Goal: Communication & Community: Answer question/provide support

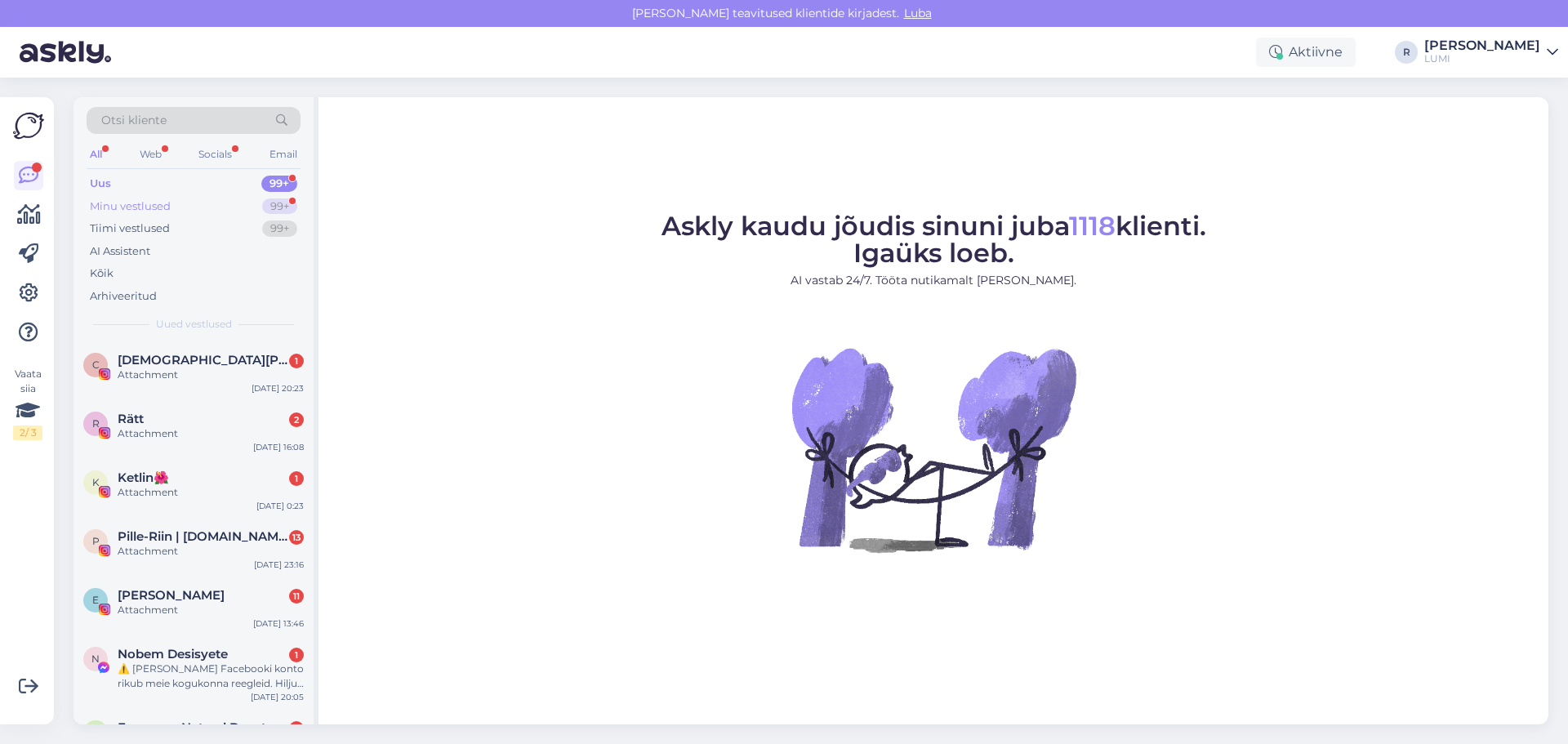
click at [159, 212] on div "Minu vestlused" at bounding box center [130, 206] width 80 height 16
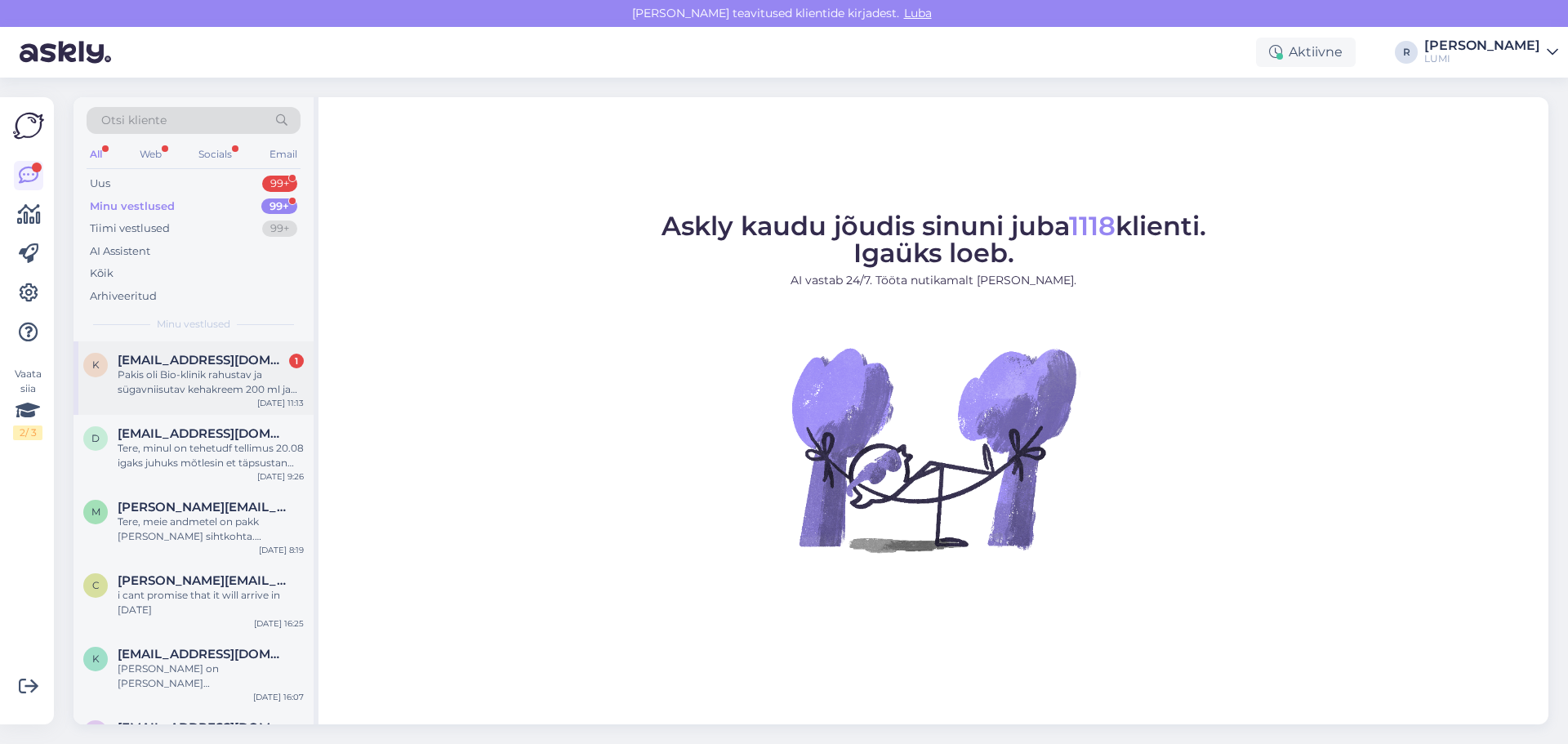
click at [201, 375] on div "Pakis oli Bio-klinik rahustav ja sügavniisutav kehakreem 200 ml ja CBD+ extra s…" at bounding box center [210, 381] width 186 height 29
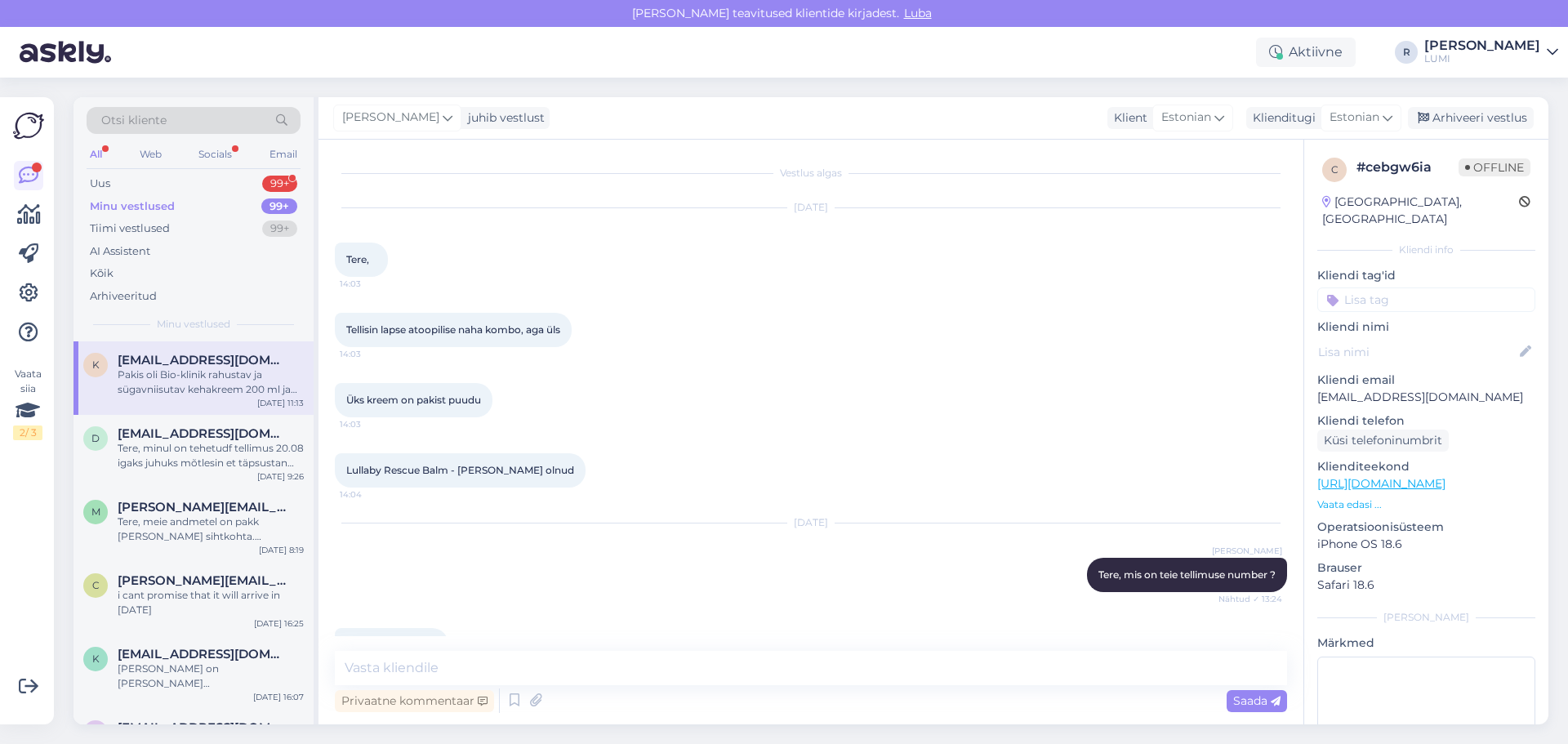
scroll to position [421, 0]
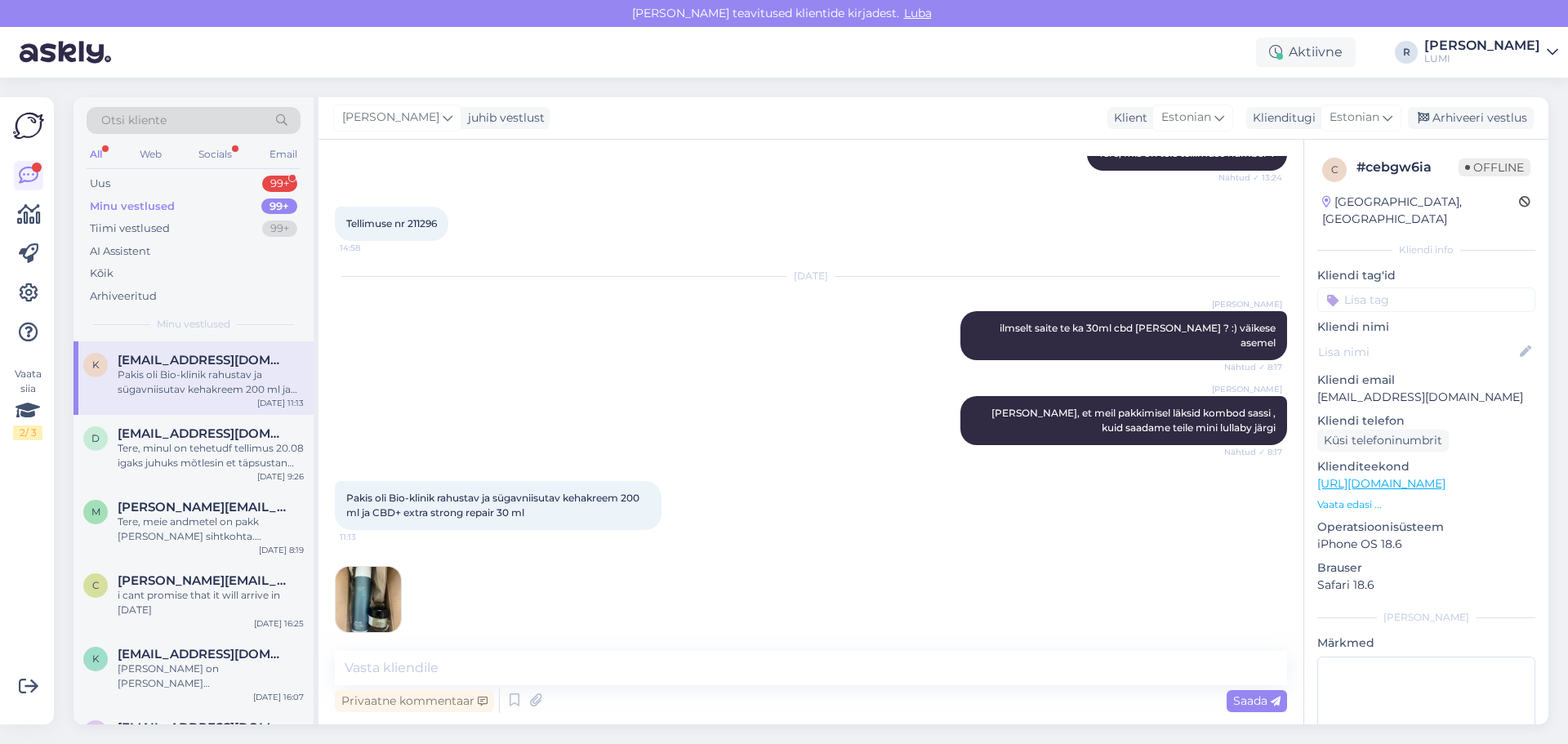
click at [384, 597] on img at bounding box center [368, 599] width 65 height 65
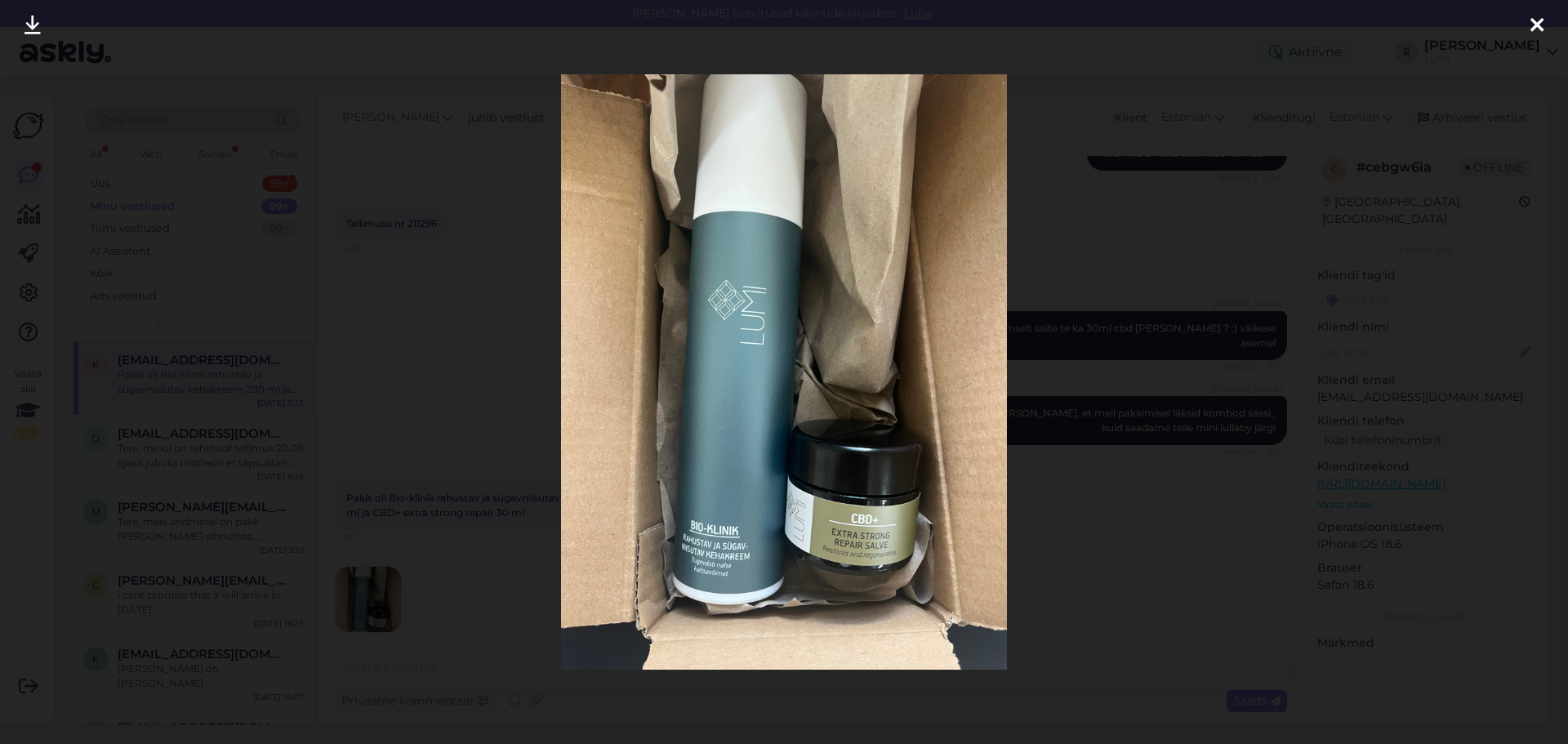
click at [1158, 531] on div at bounding box center [784, 372] width 1568 height 744
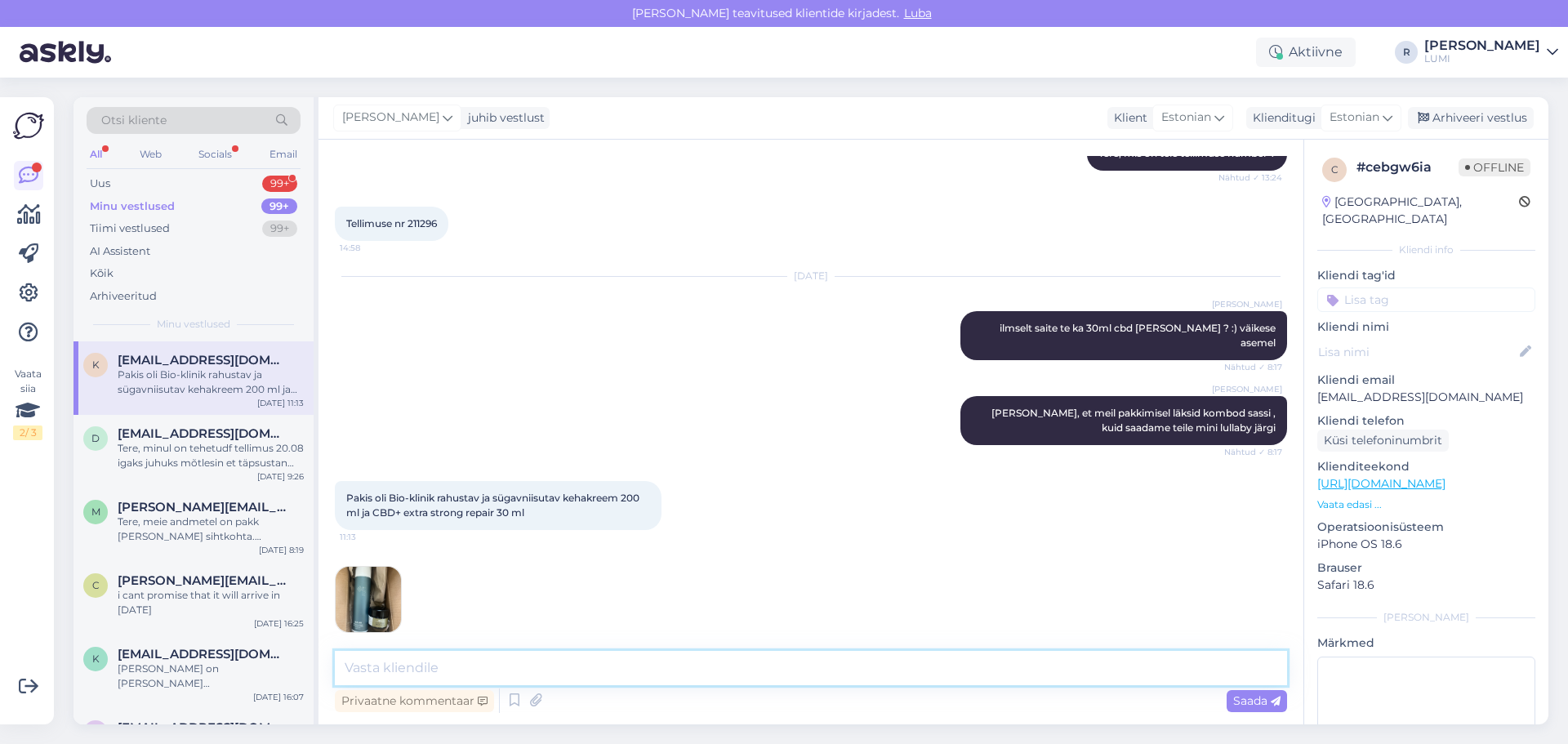
click at [380, 673] on textarea at bounding box center [811, 668] width 952 height 34
type textarea "jah just :)"
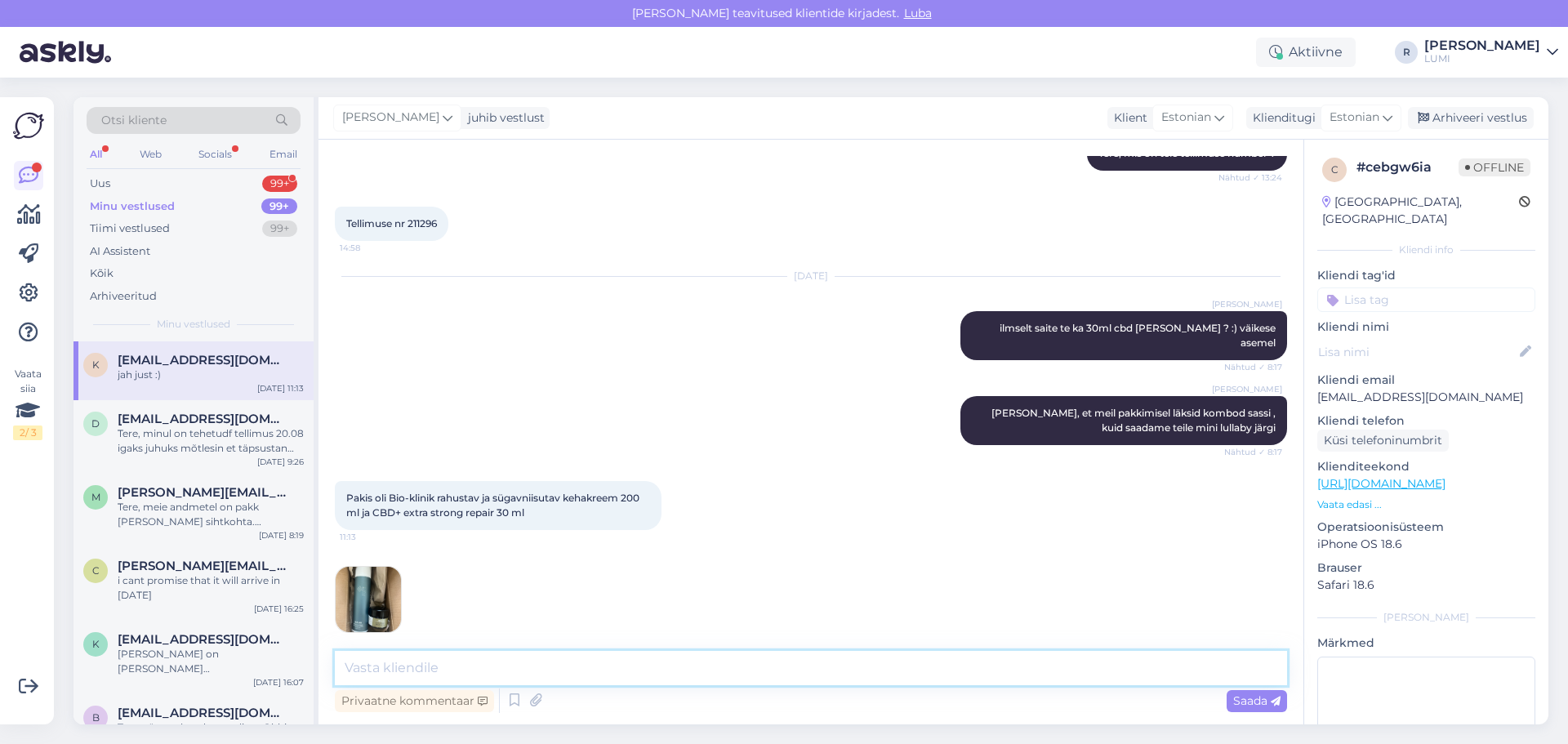
scroll to position [491, 0]
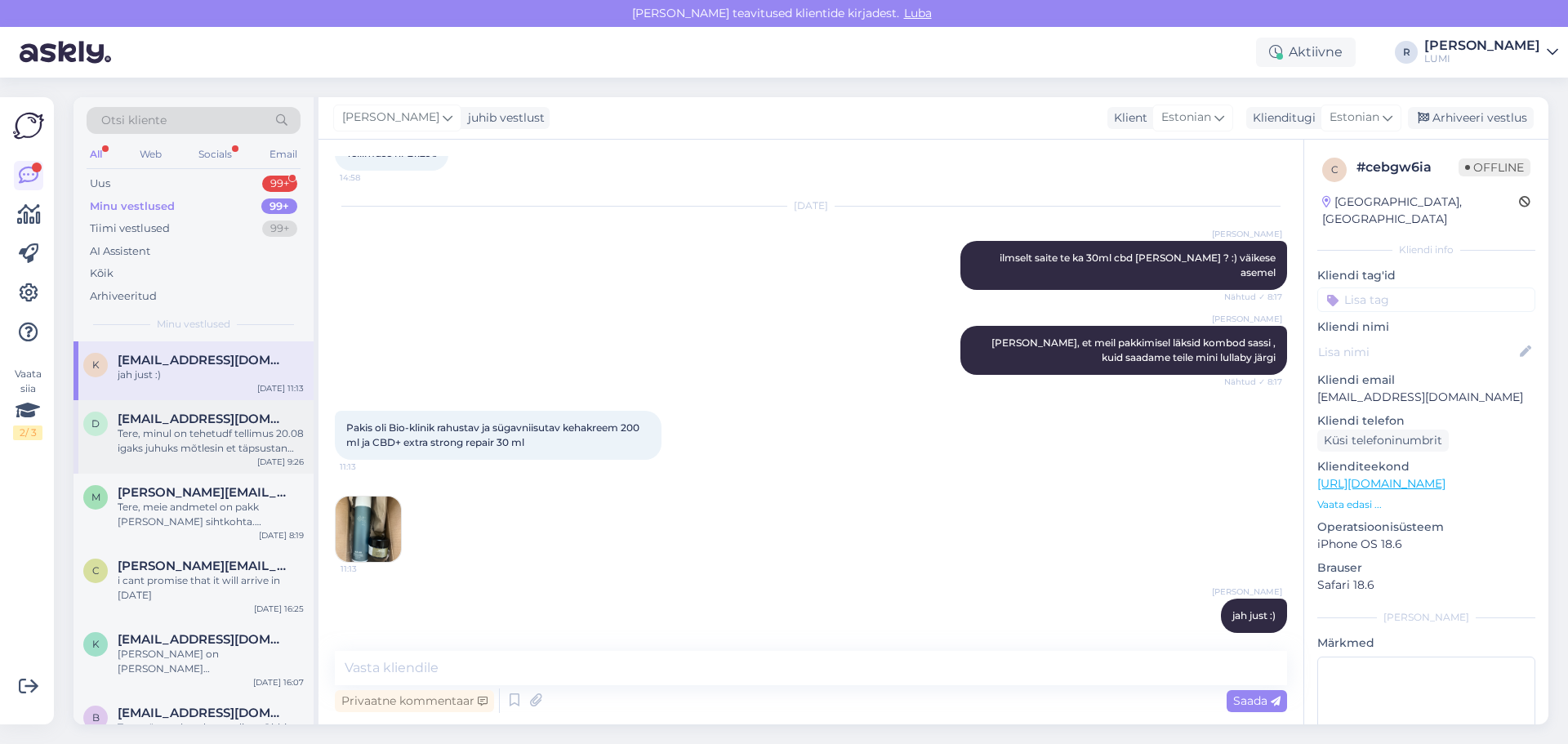
click at [177, 443] on div "Tere, minul on tehetudf tellimus 20.08 igaks juhuks mõtlesin et täpsustan üle, …" at bounding box center [210, 440] width 186 height 29
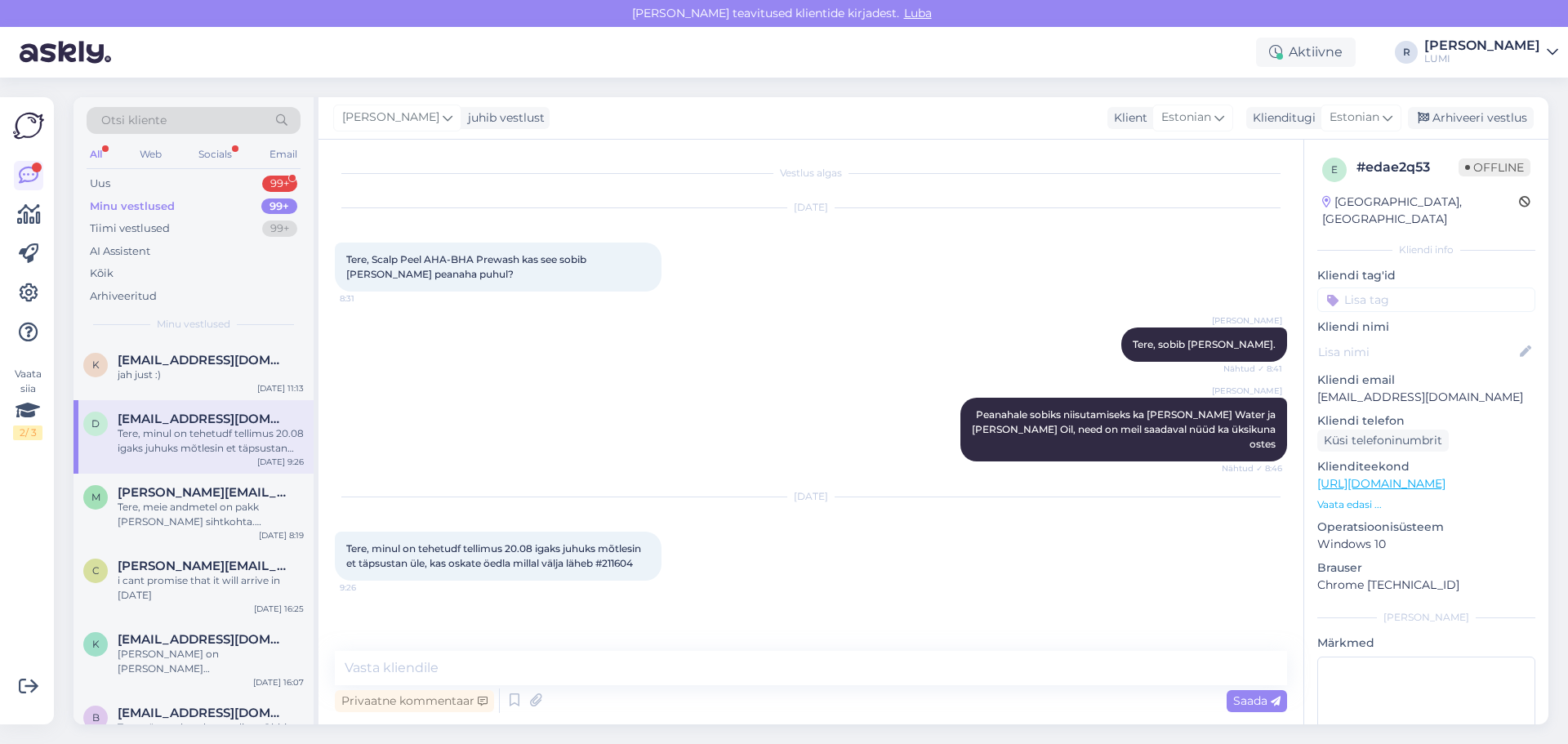
scroll to position [0, 0]
click at [568, 664] on textarea at bounding box center [811, 668] width 952 height 34
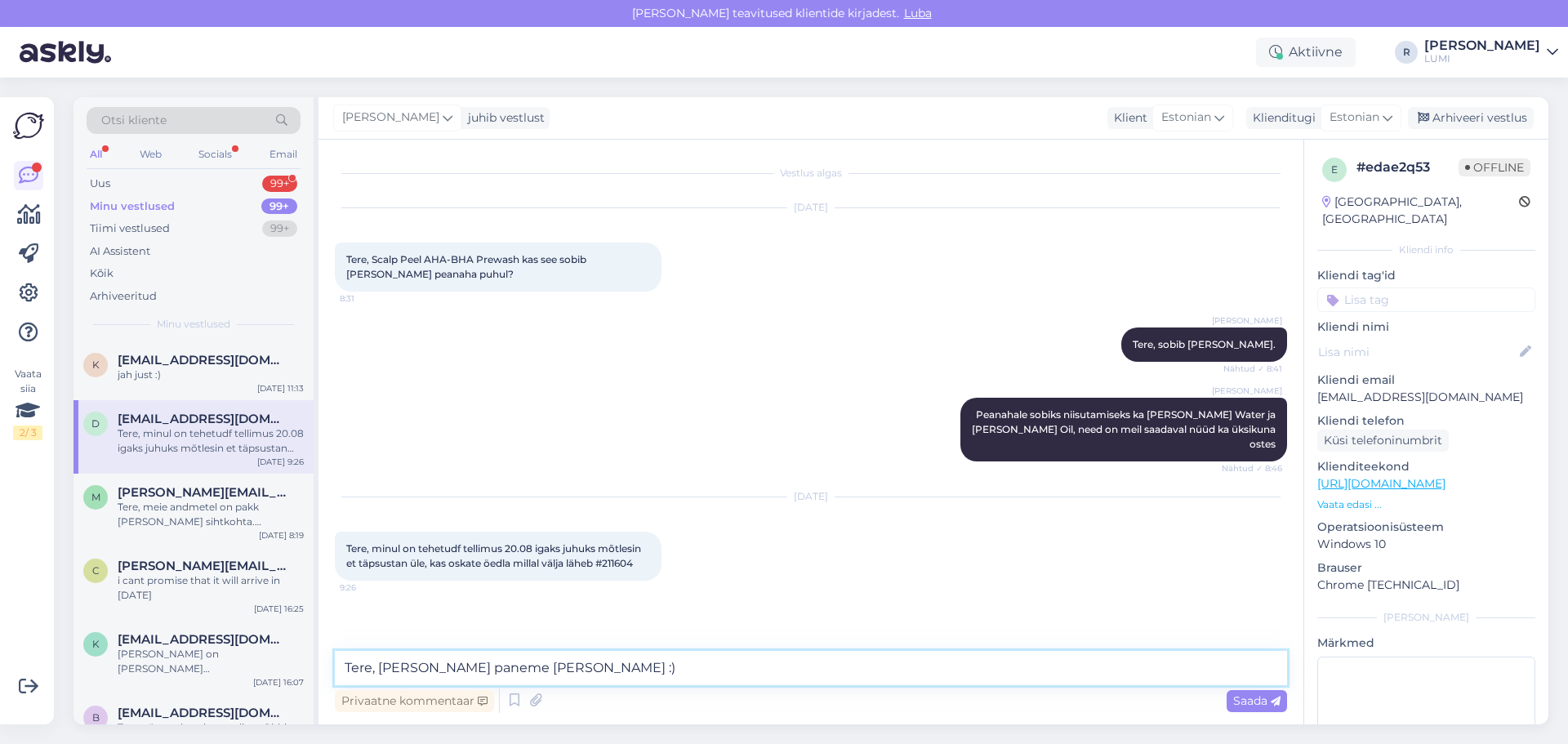
type textarea "Tere, [PERSON_NAME] paneme [PERSON_NAME] :)"
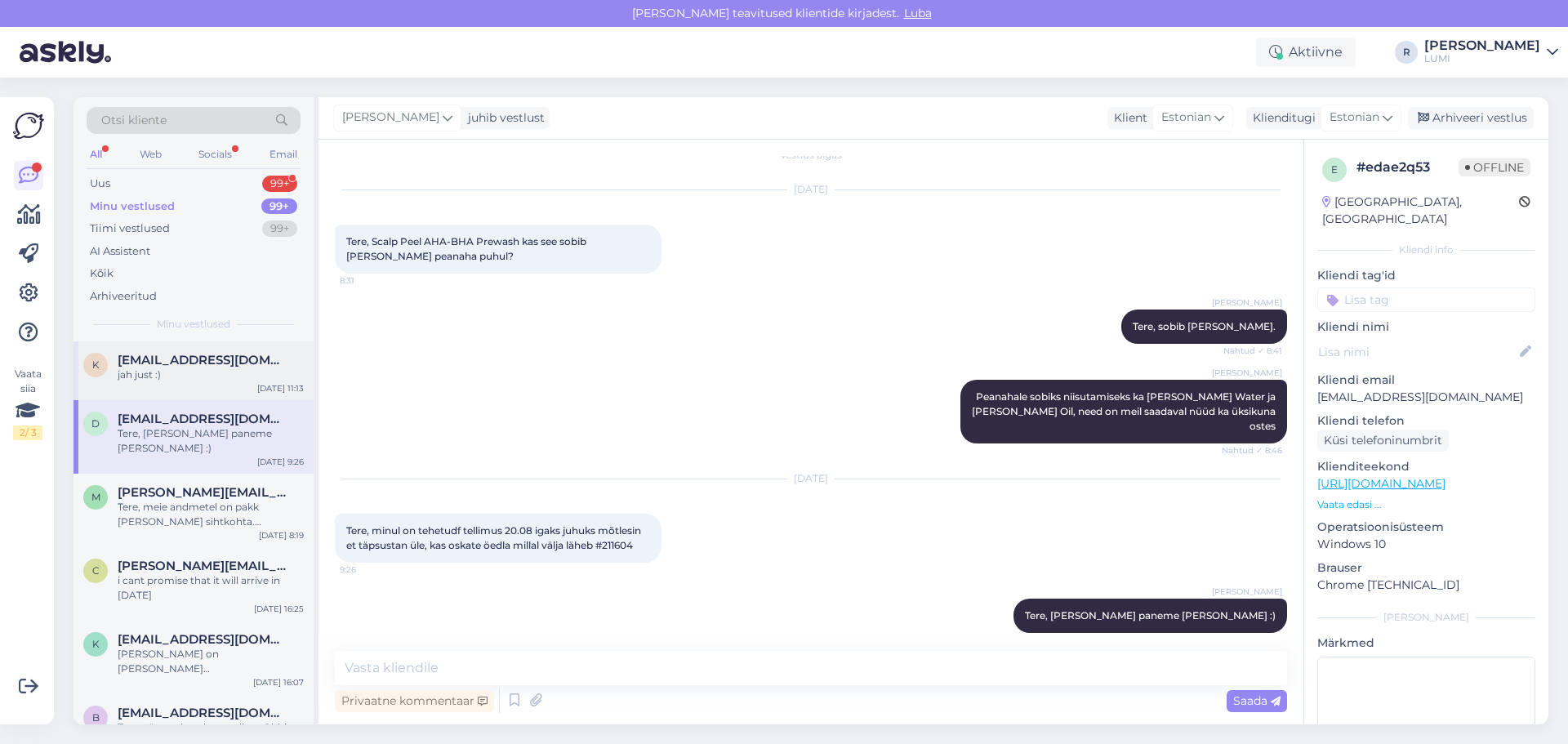
click at [209, 373] on div "jah just :)" at bounding box center [210, 375] width 186 height 15
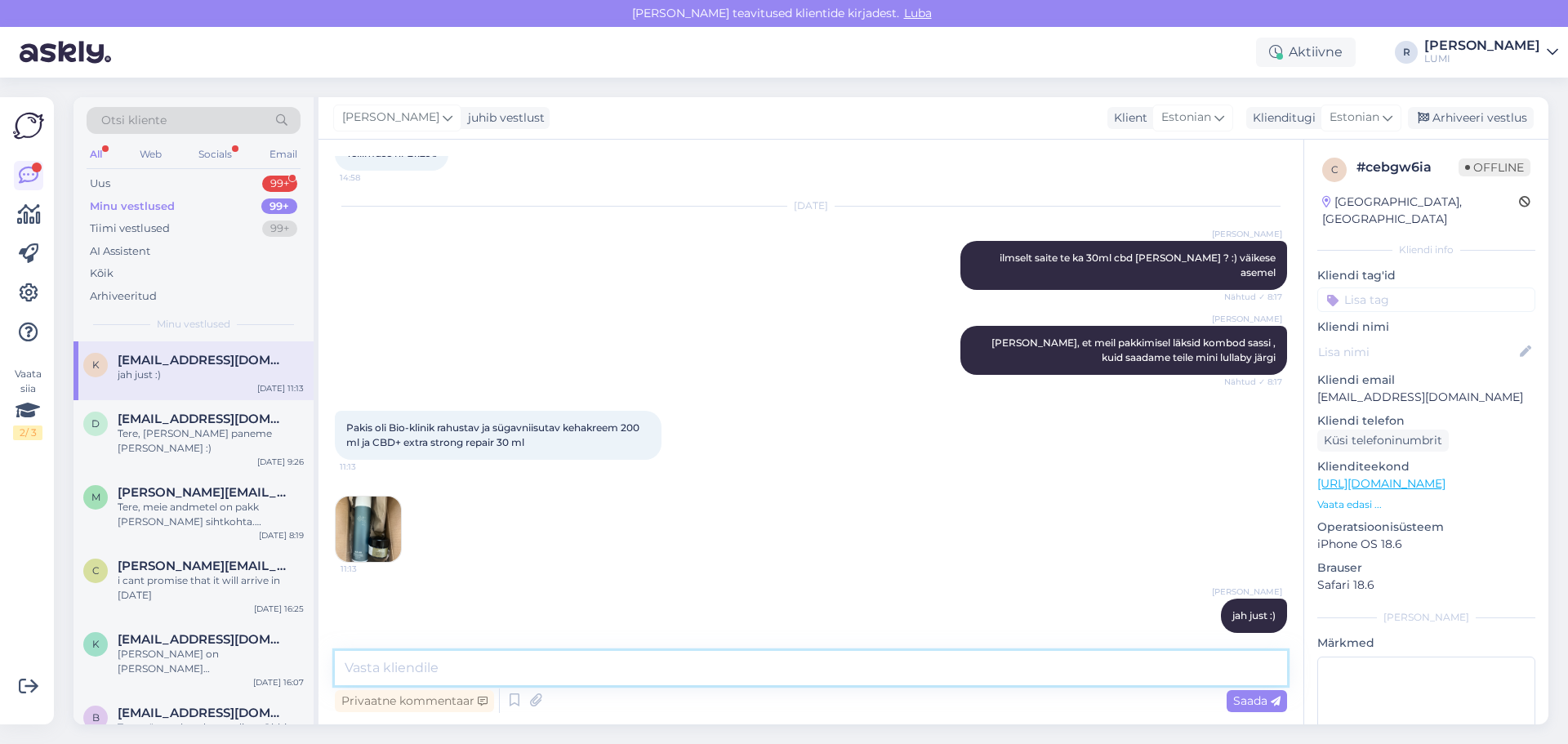
click at [583, 657] on textarea at bounding box center [811, 668] width 952 height 34
type textarea "30 ml asemel oleks pidanud olema 10ml , panen teile 10ml cbd [PERSON_NAME] 10ml…"
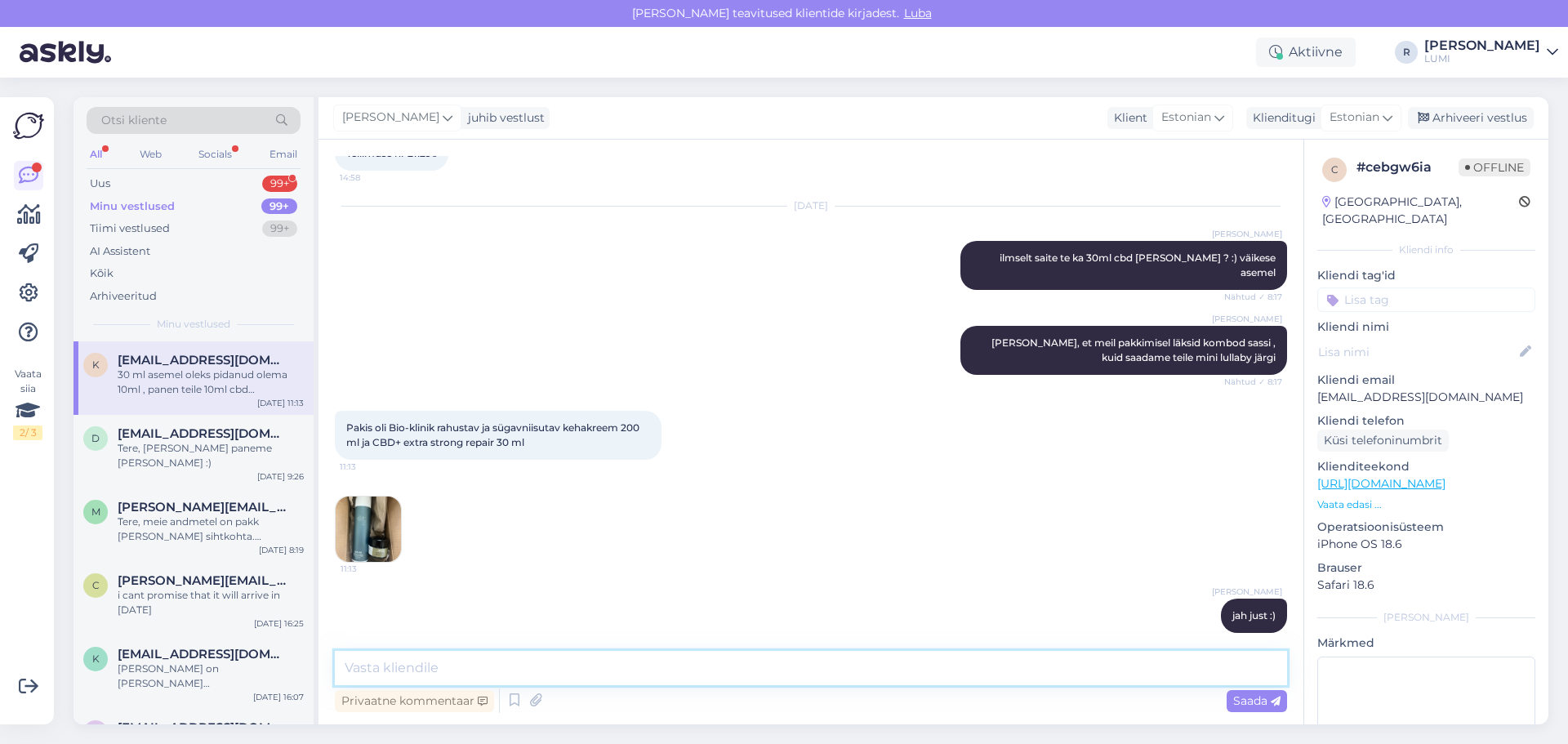
scroll to position [592, 0]
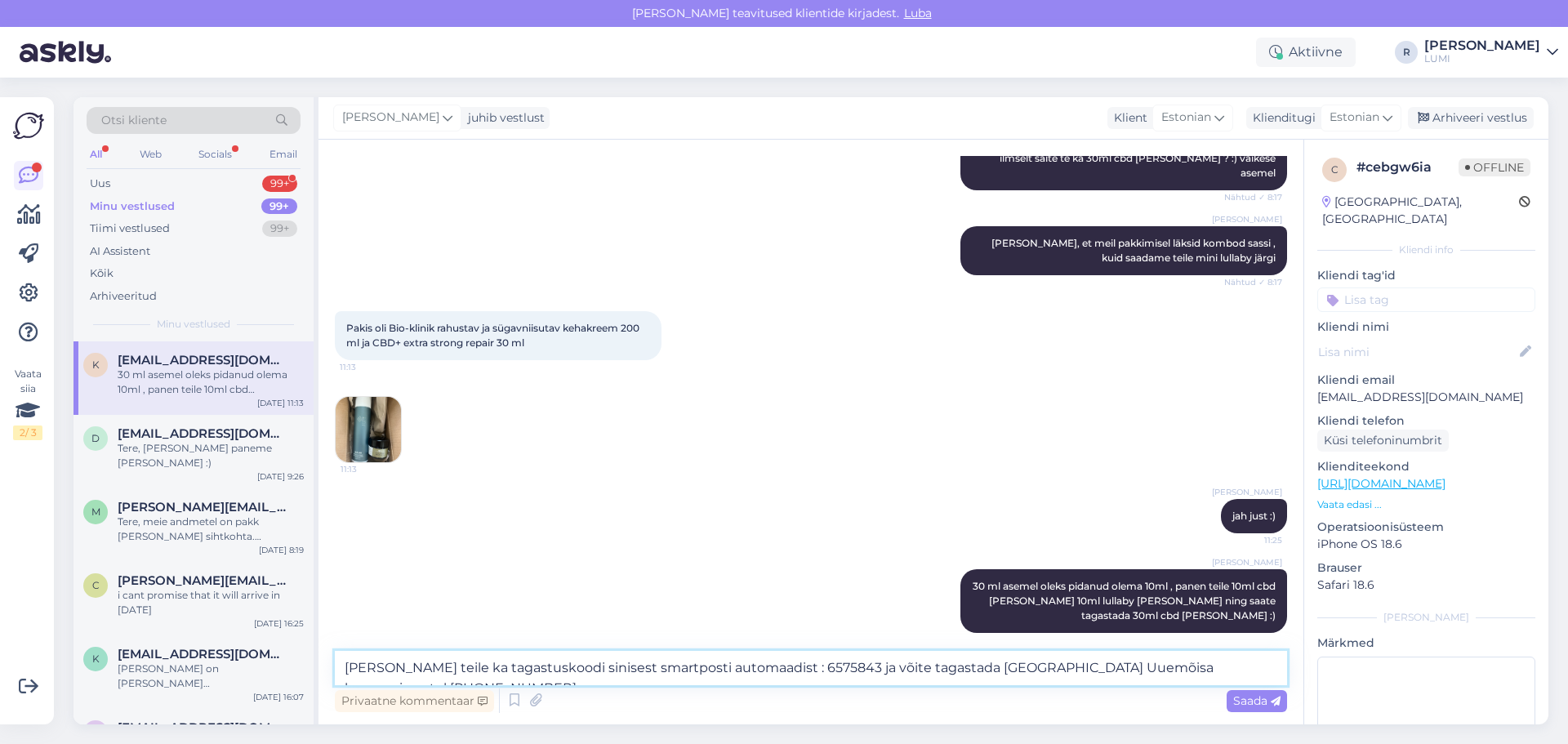
type textarea "[PERSON_NAME] teile ka tagastuskoodi sinisest smartposti automaadist : 6575843 …"
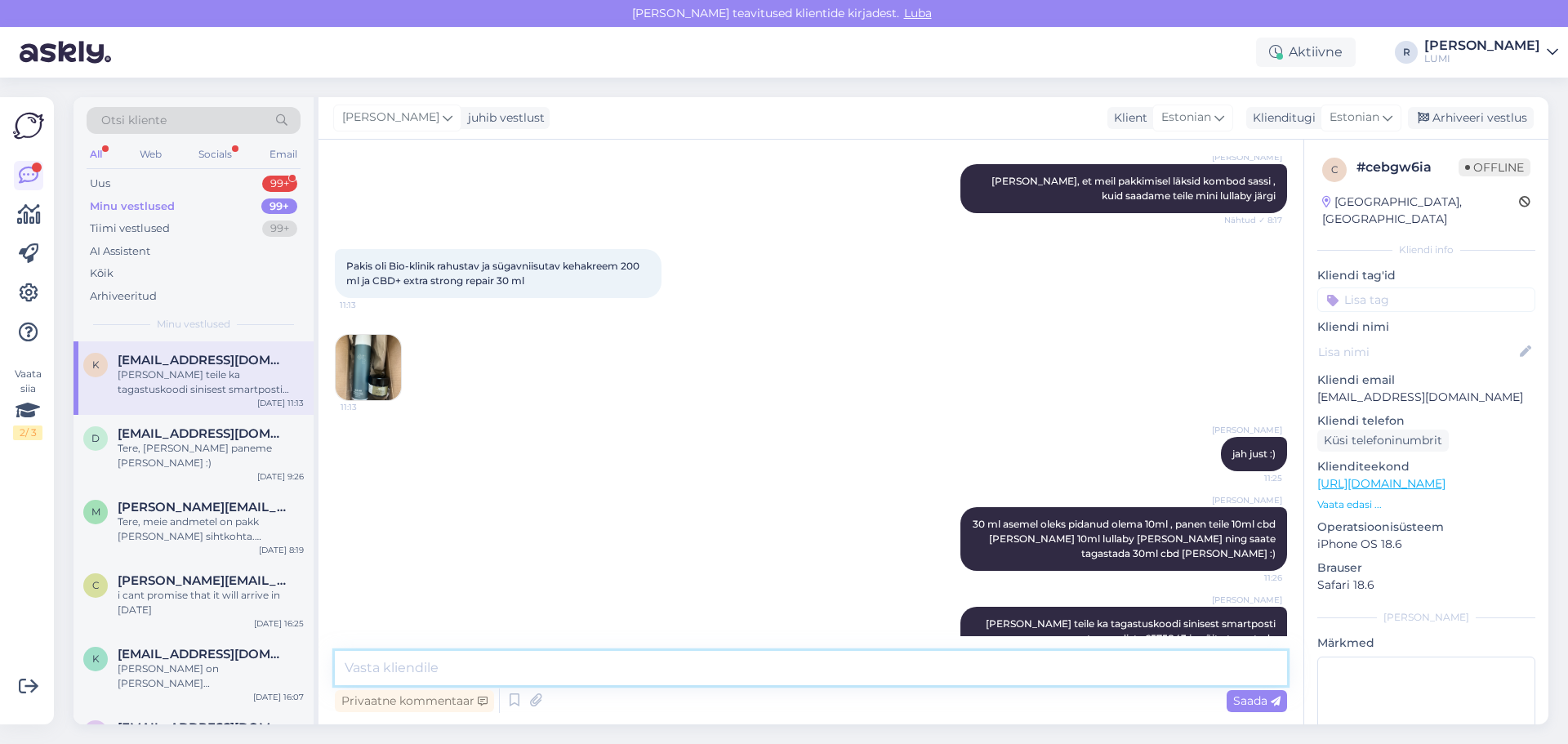
scroll to position [691, 0]
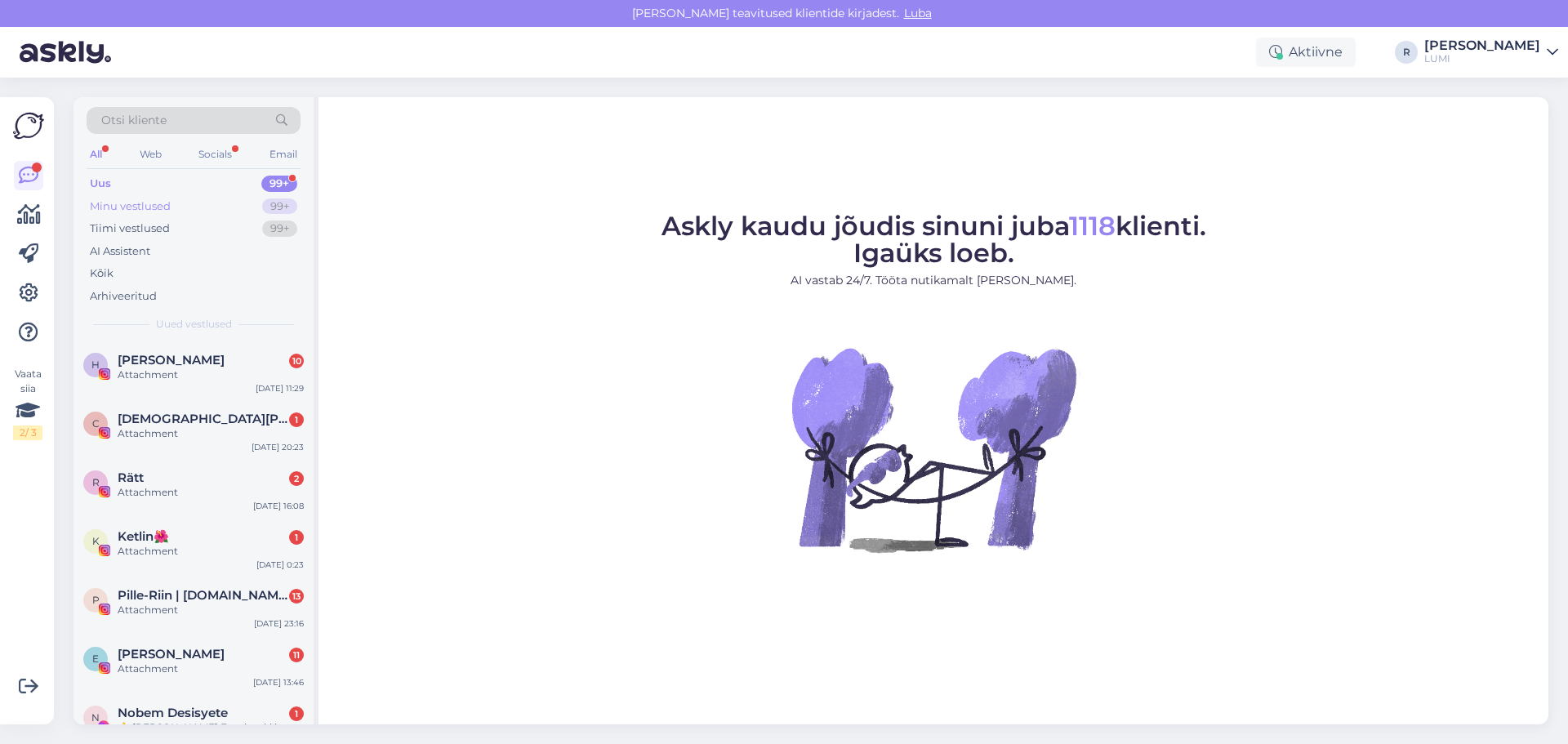
click at [181, 204] on div "Minu vestlused 99+" at bounding box center [193, 206] width 214 height 23
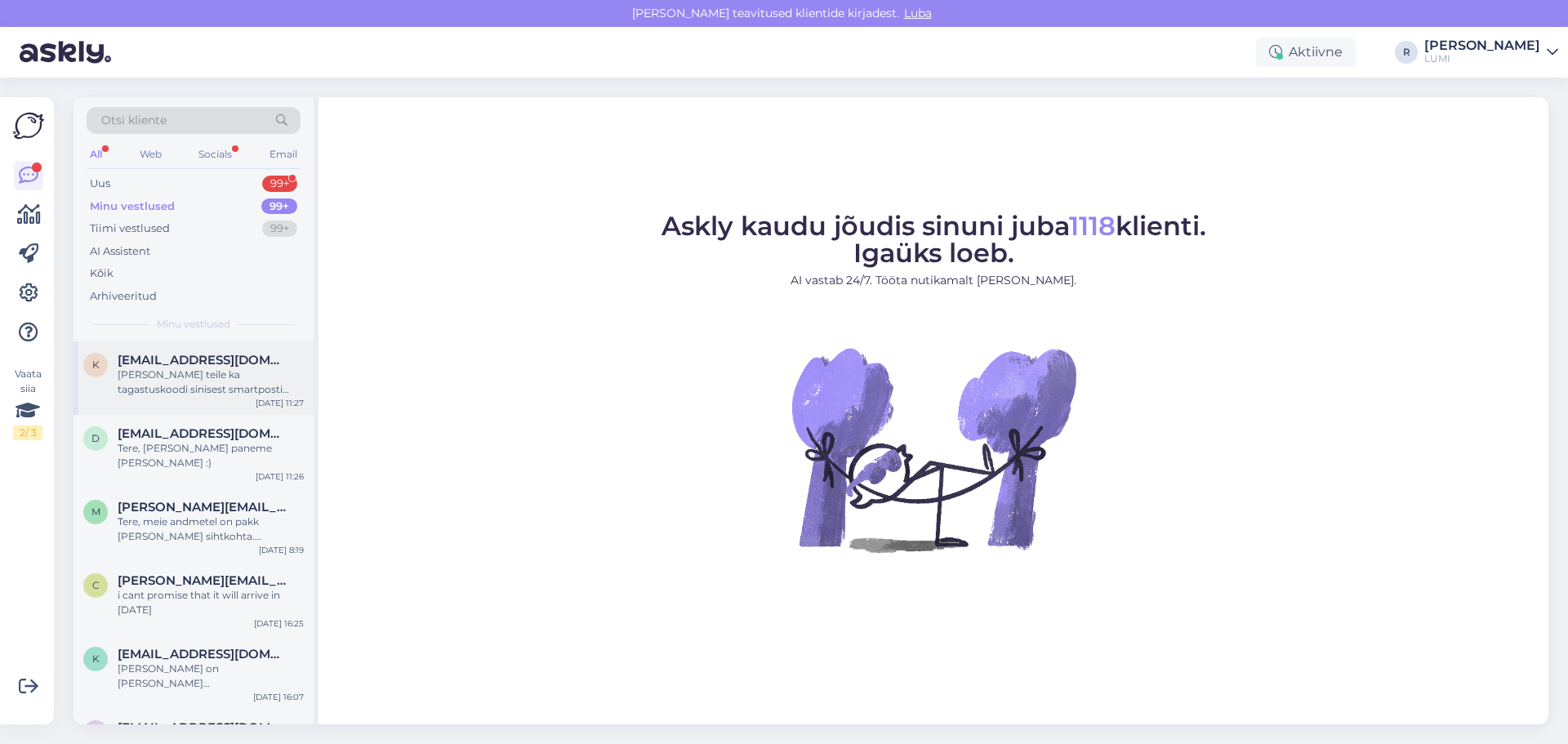
click at [181, 367] on div "[PERSON_NAME] teile ka tagastuskoodi sinisest smartposti automaadist : 6575843 …" at bounding box center [210, 381] width 186 height 29
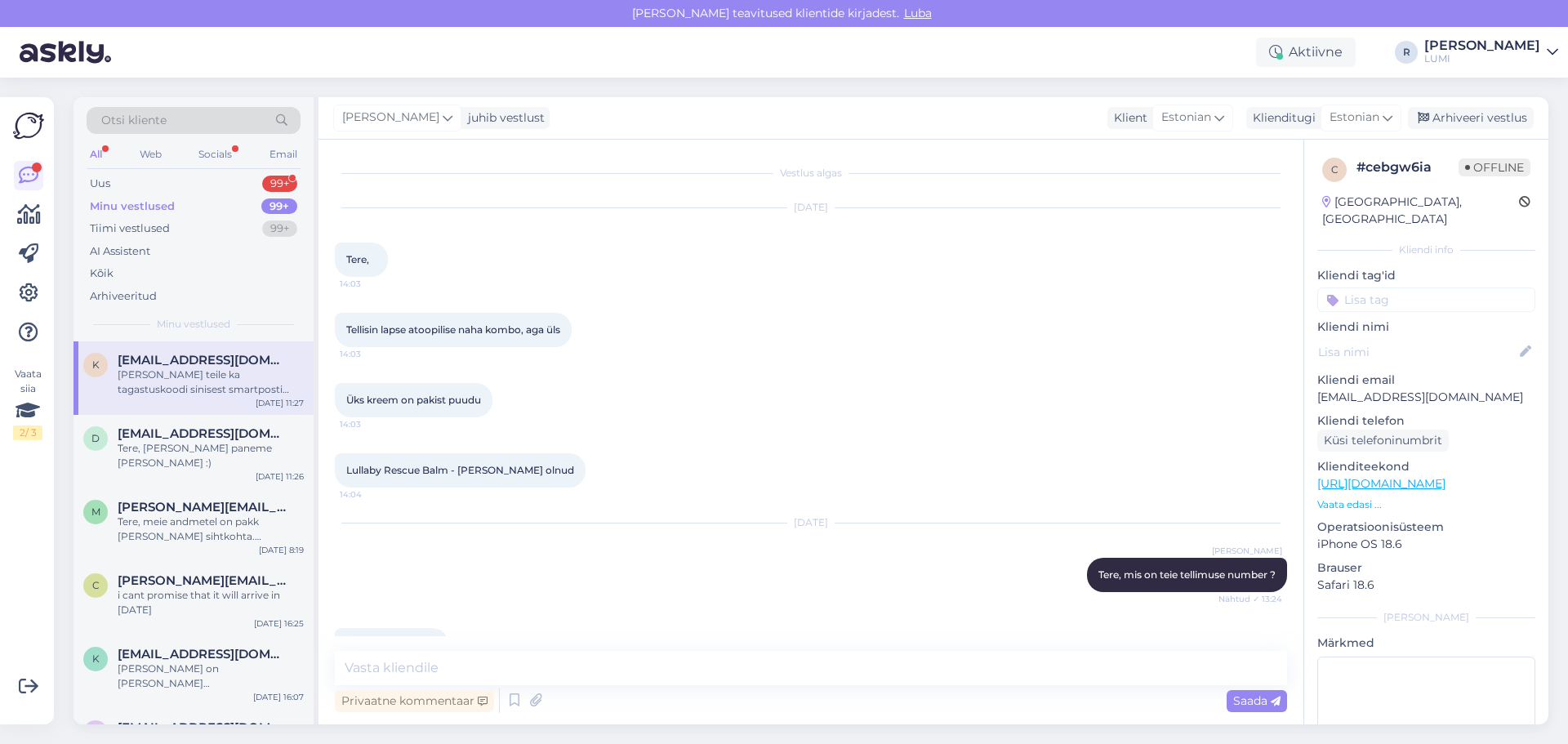
scroll to position [691, 0]
